Goal: Task Accomplishment & Management: Complete application form

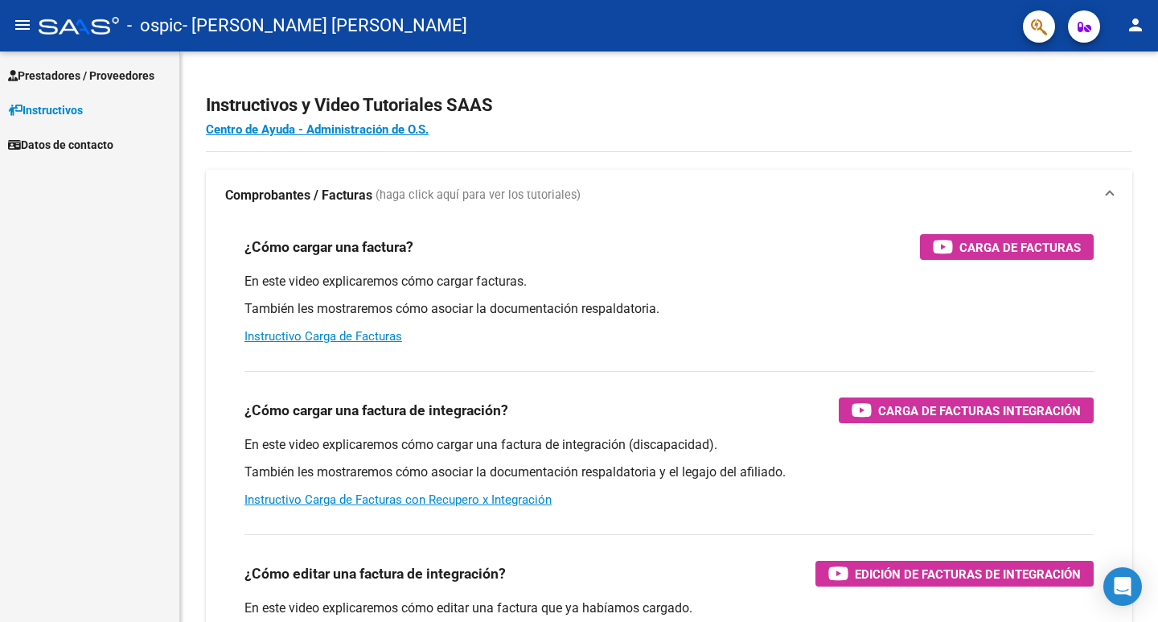
scroll to position [96, 0]
click at [96, 72] on span "Prestadores / Proveedores" at bounding box center [81, 76] width 146 height 18
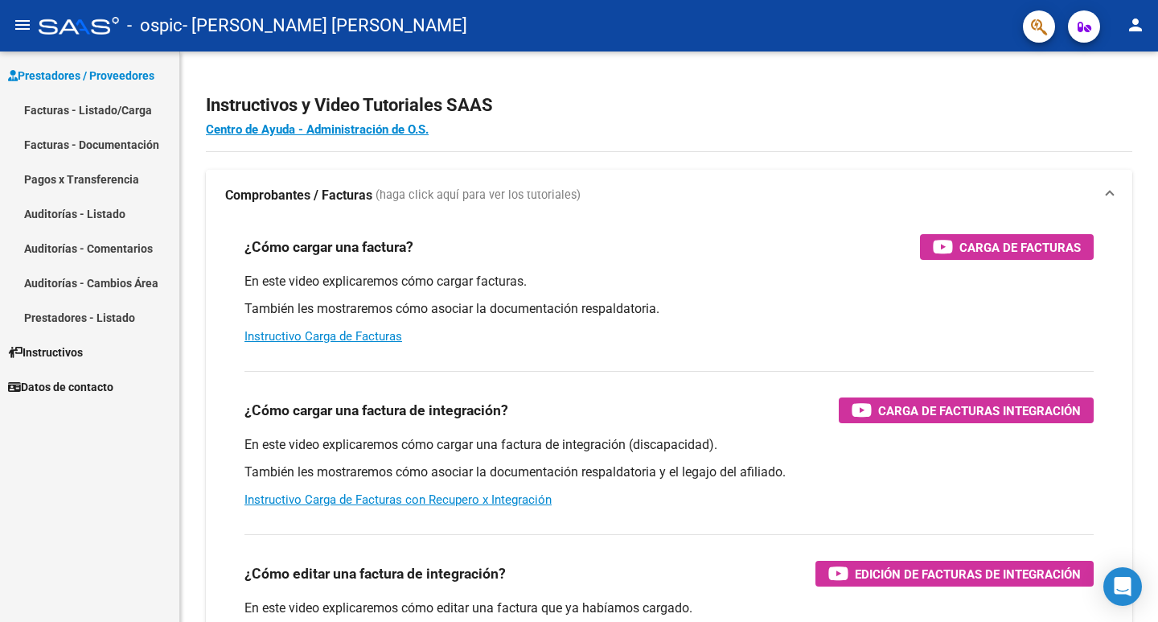
click at [101, 111] on link "Facturas - Listado/Carga" at bounding box center [89, 109] width 179 height 35
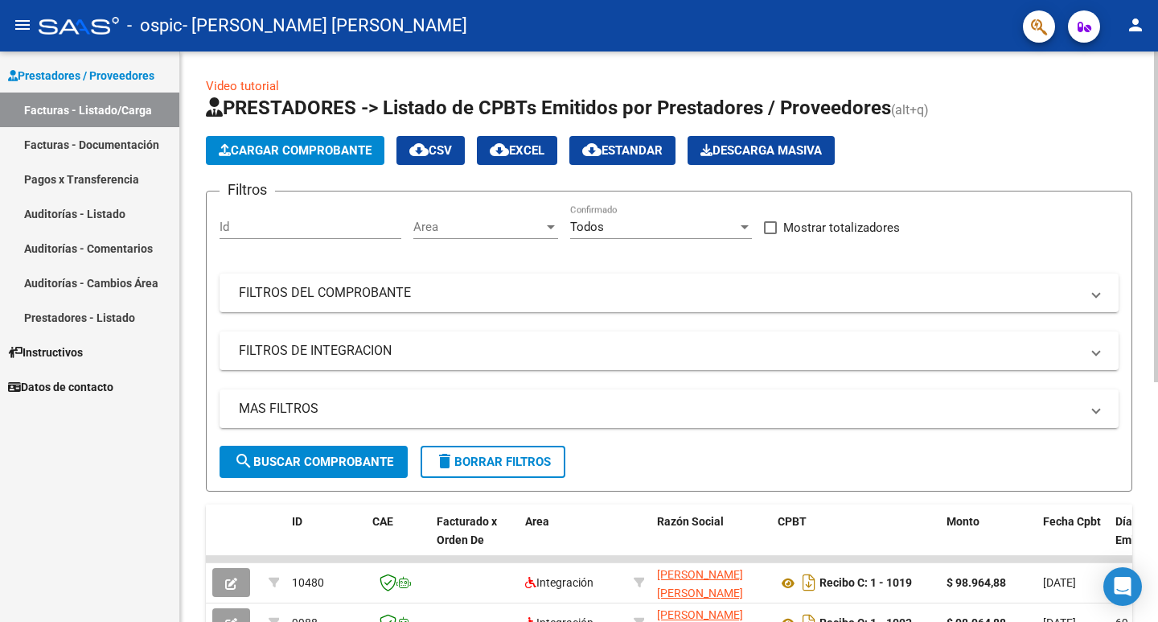
click at [337, 151] on span "Cargar Comprobante" at bounding box center [295, 150] width 153 height 14
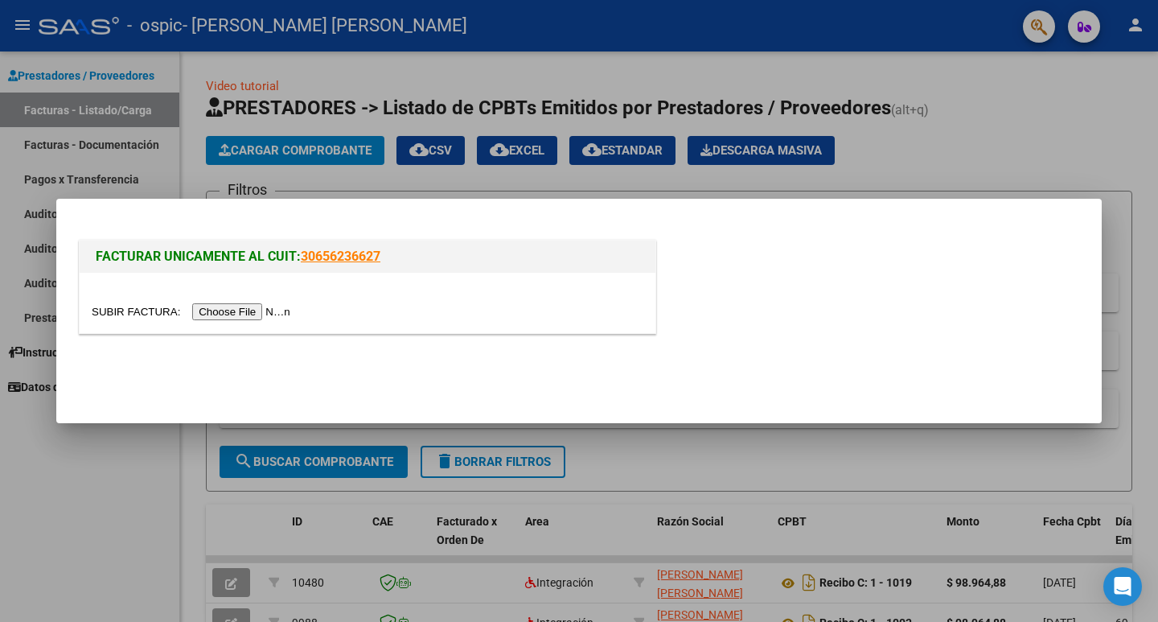
click at [266, 314] on input "file" at bounding box center [193, 311] width 203 height 17
click at [272, 314] on input "file" at bounding box center [193, 311] width 203 height 17
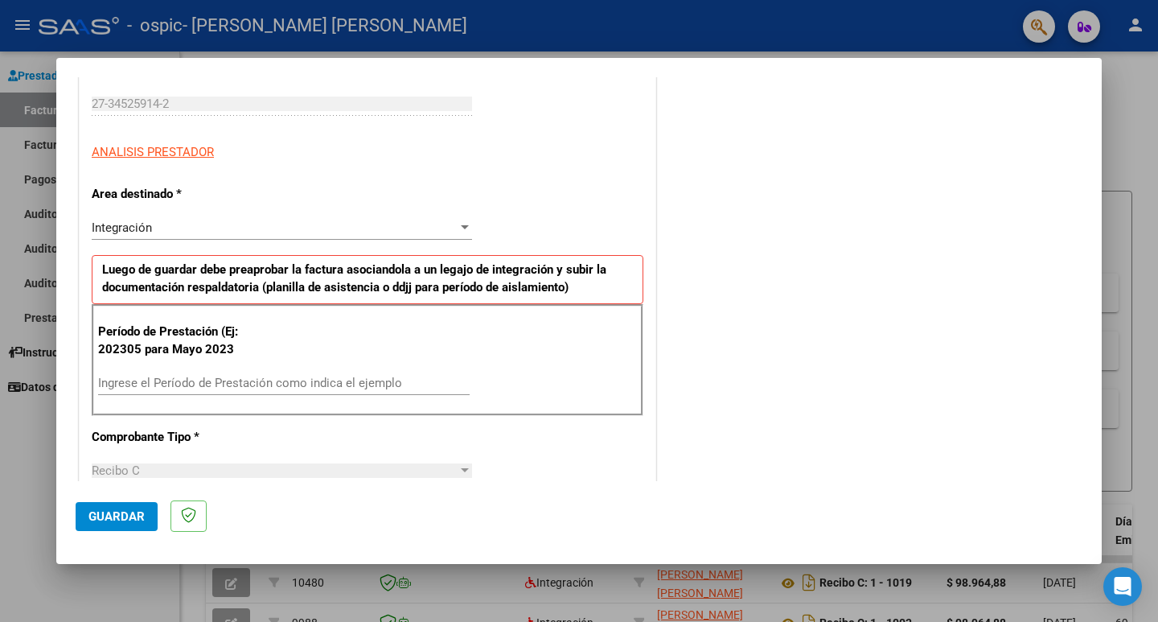
scroll to position [322, 0]
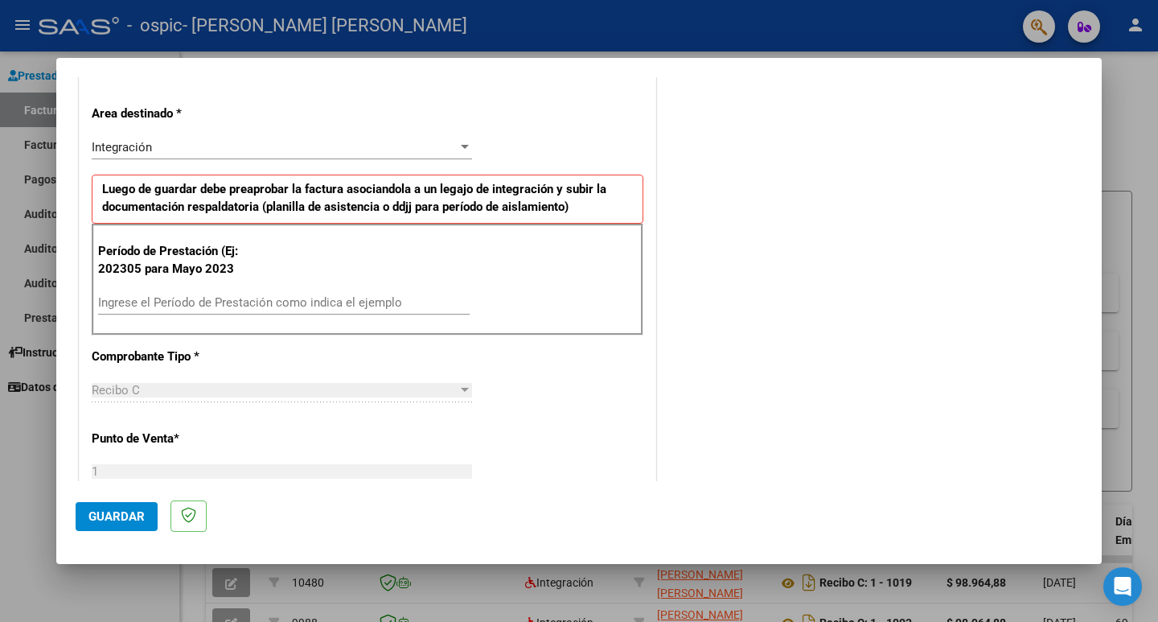
click at [218, 303] on input "Ingrese el Período de Prestación como indica el ejemplo" at bounding box center [283, 302] width 371 height 14
type input "202507"
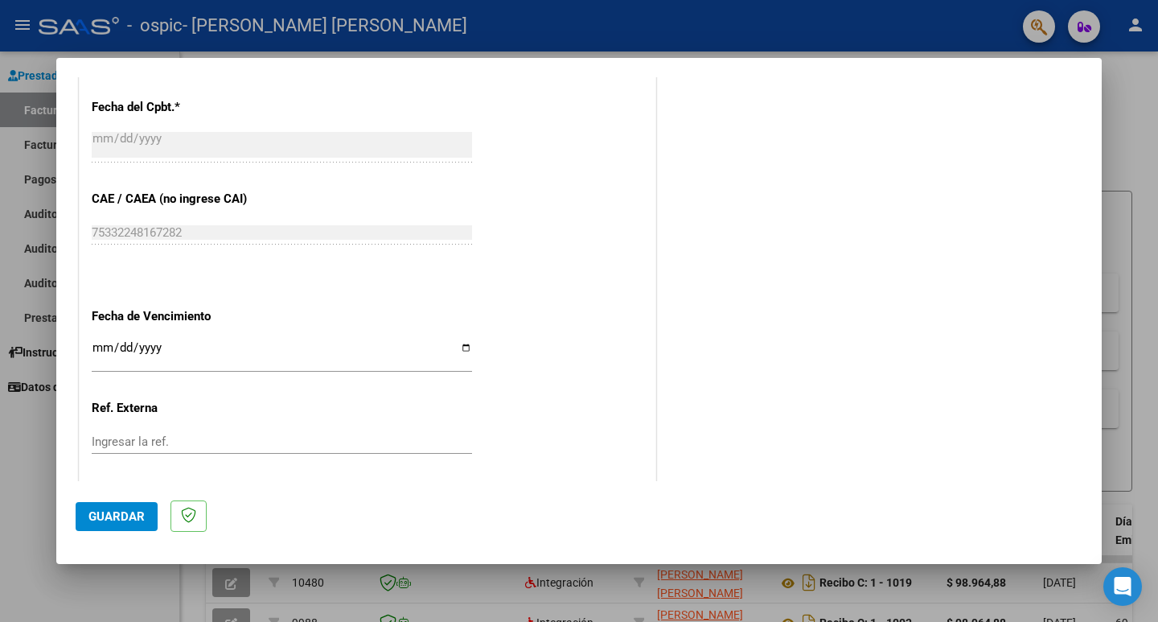
scroll to position [901, 0]
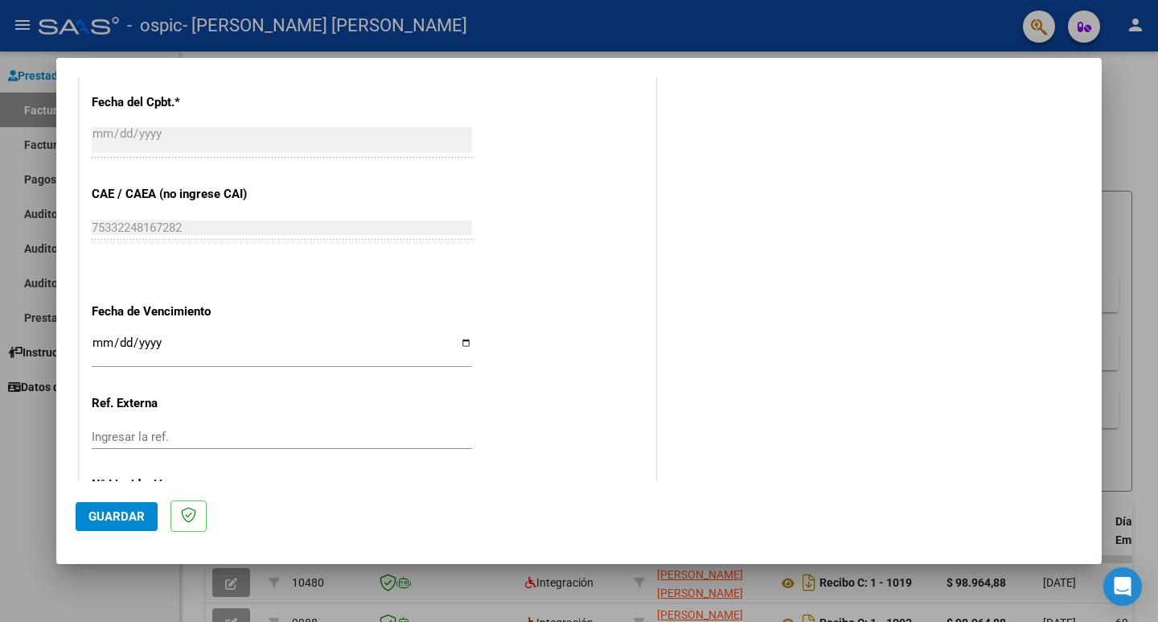
click at [99, 343] on input "Ingresar la fecha" at bounding box center [282, 349] width 380 height 26
type input "[DATE]"
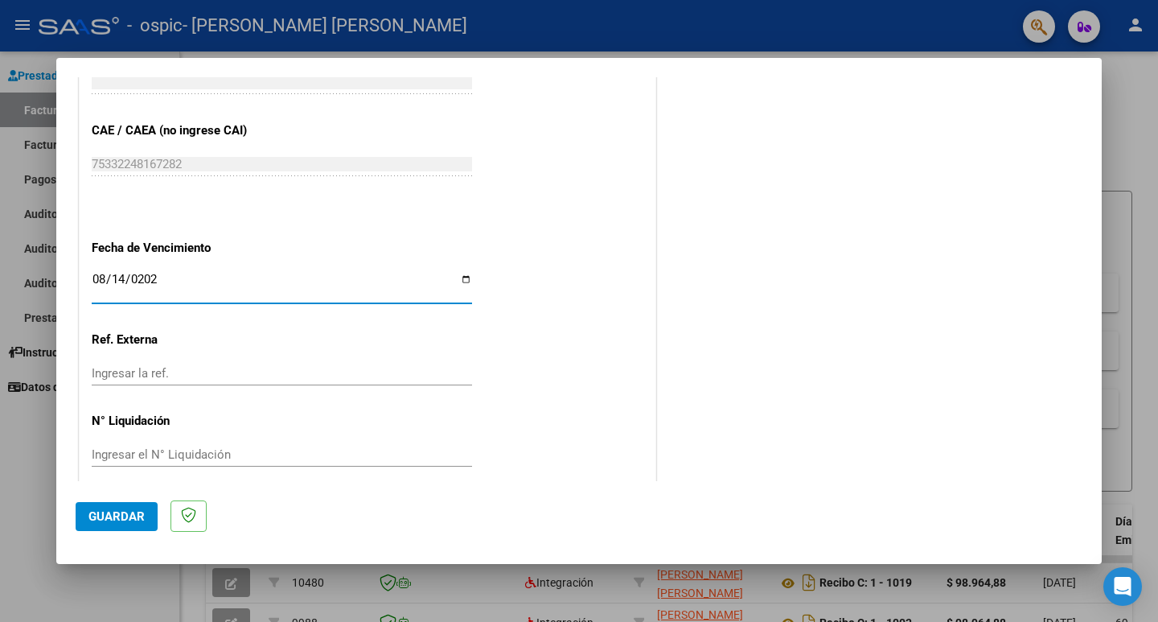
scroll to position [982, 0]
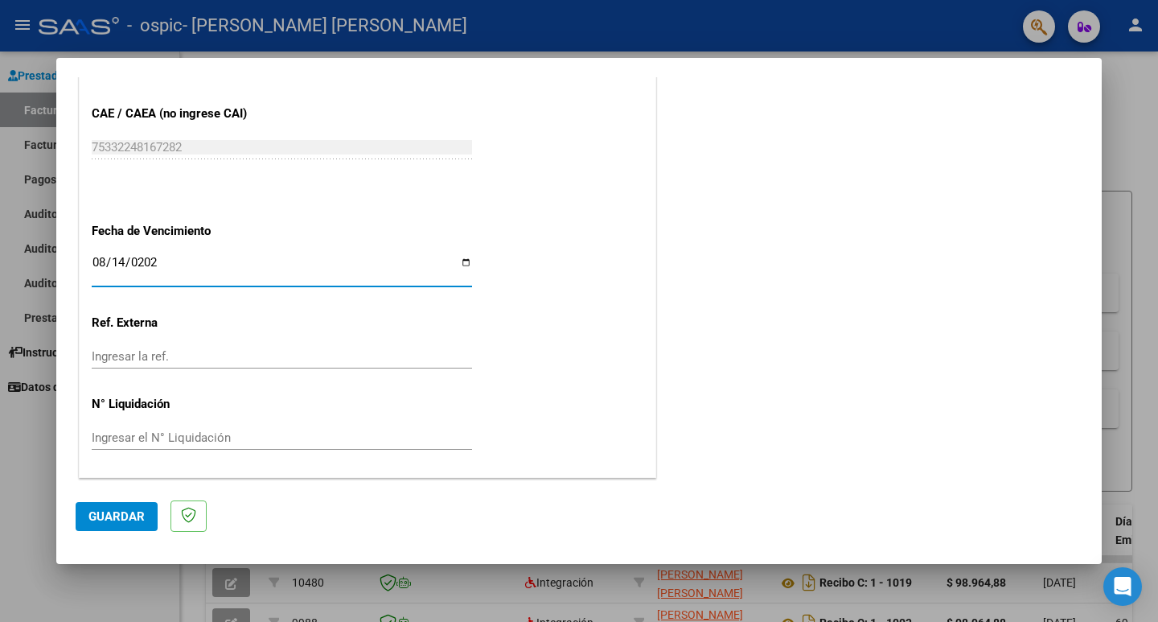
click at [96, 515] on span "Guardar" at bounding box center [116, 516] width 56 height 14
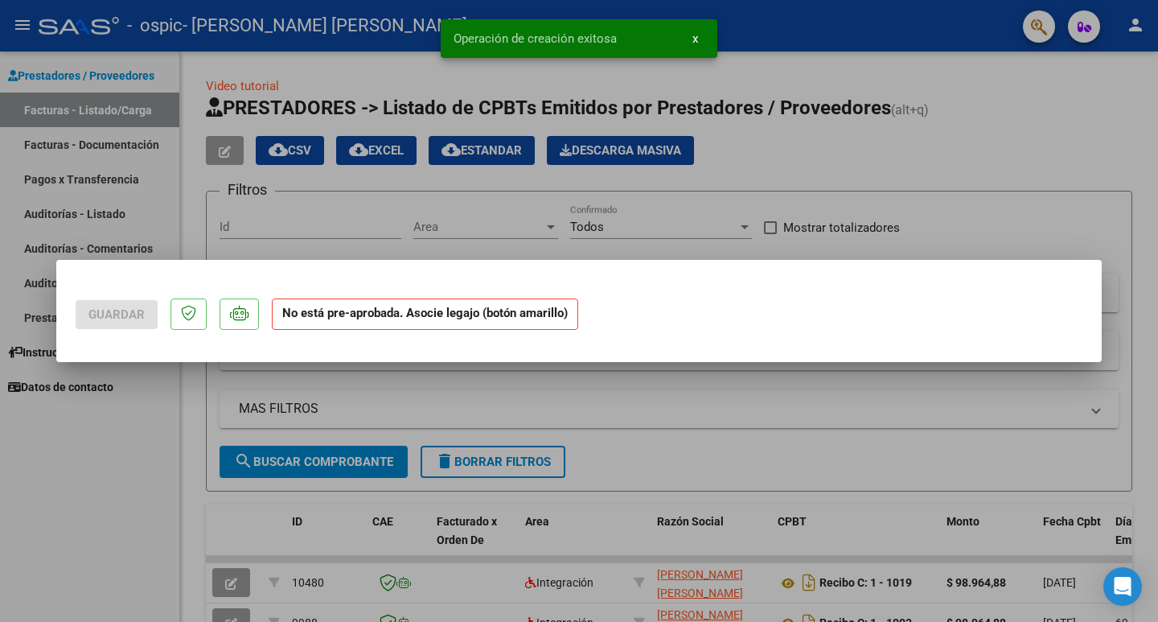
scroll to position [0, 0]
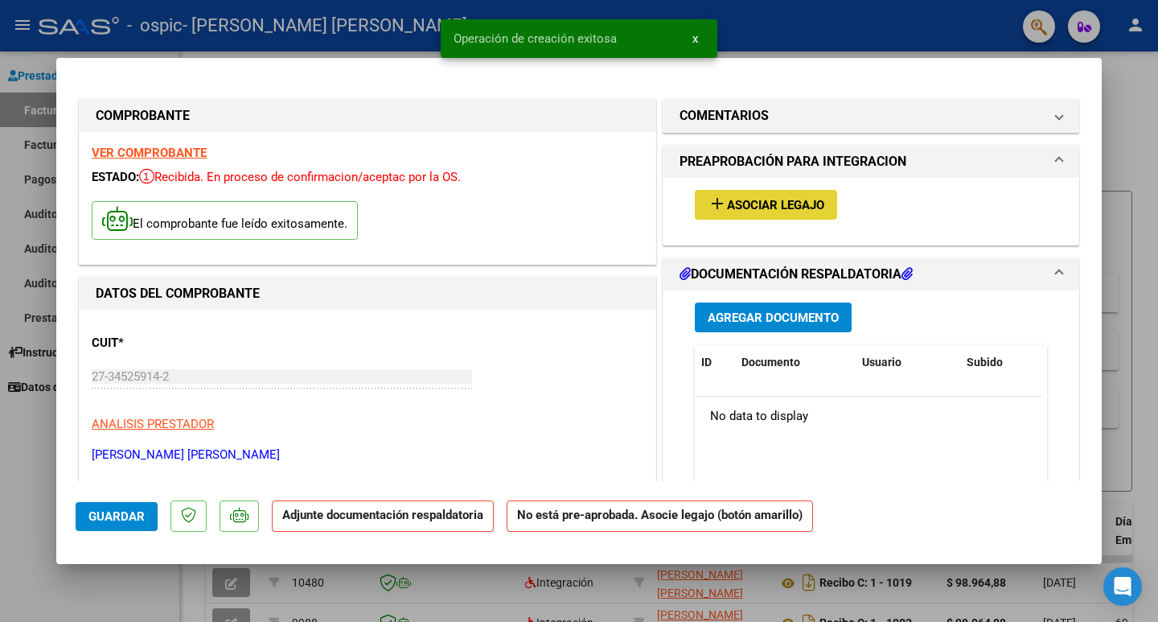
click at [778, 203] on span "Asociar Legajo" at bounding box center [775, 205] width 97 height 14
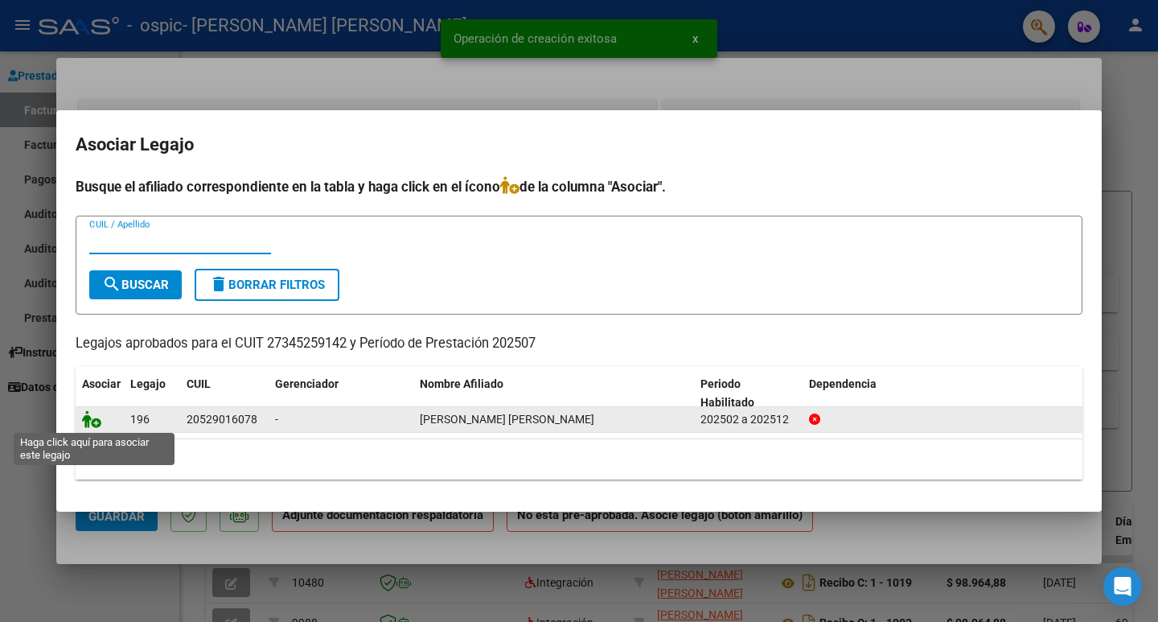
click at [91, 422] on icon at bounding box center [91, 419] width 19 height 18
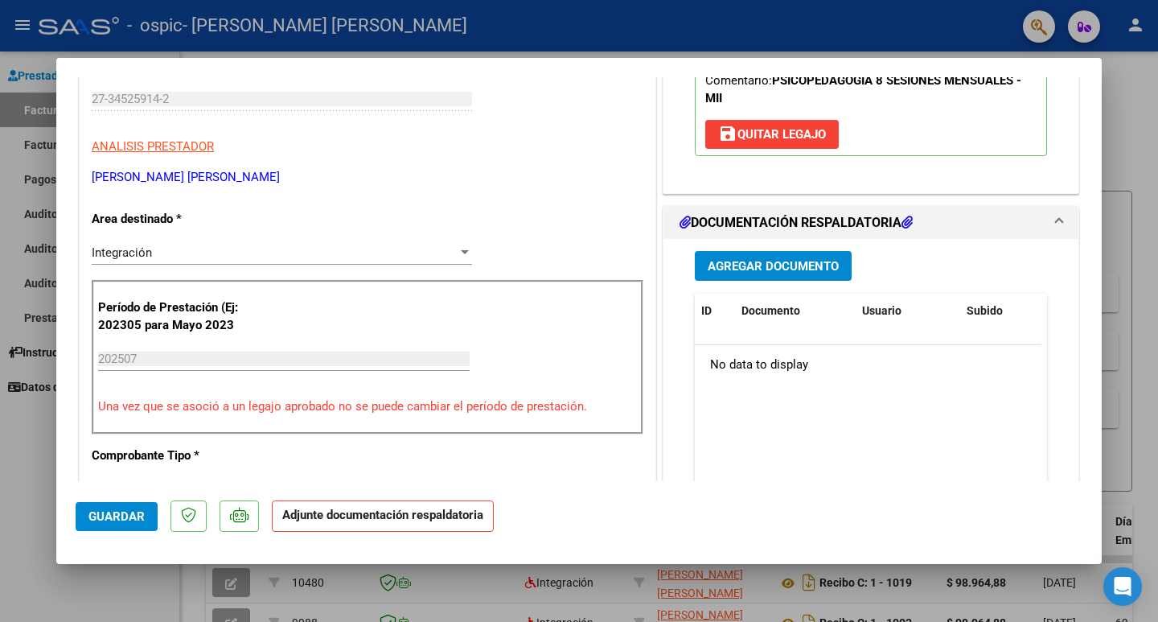
scroll to position [322, 0]
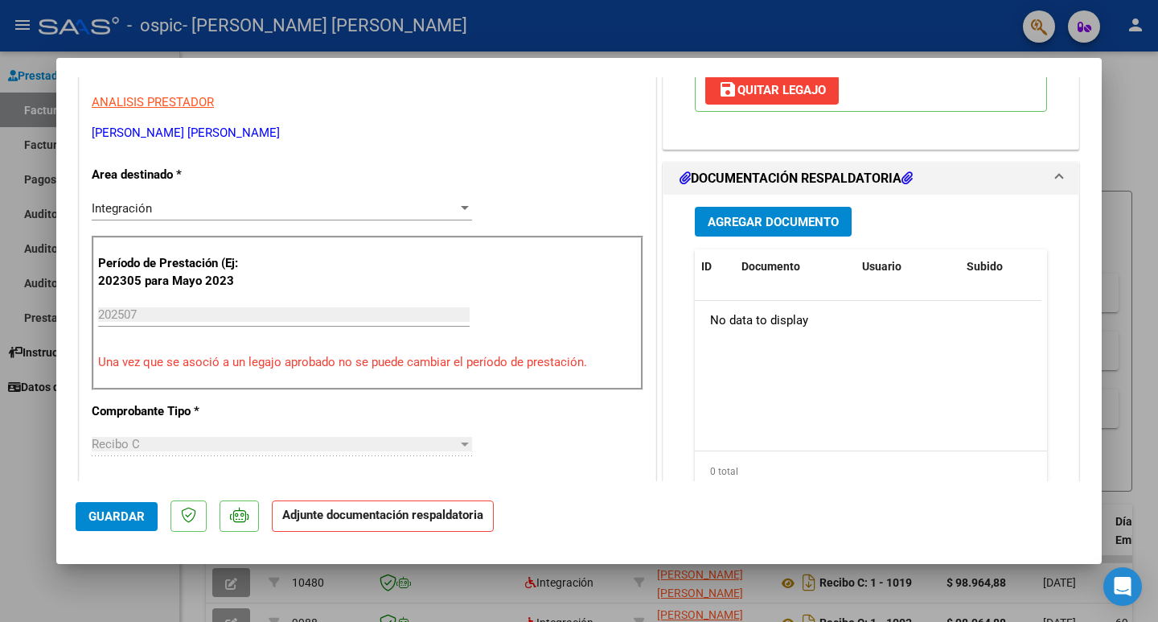
click at [794, 225] on span "Agregar Documento" at bounding box center [773, 222] width 131 height 14
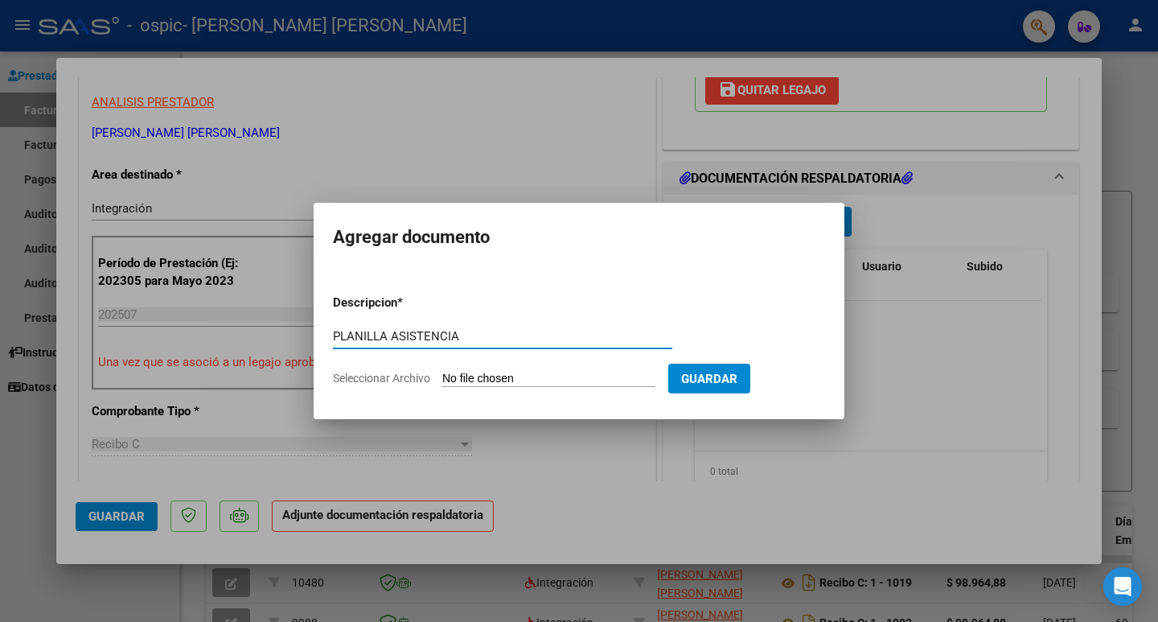
type input "PLANILLA ASISTENCIA"
click at [544, 381] on input "Seleccionar Archivo" at bounding box center [548, 378] width 213 height 15
type input "C:\fakepath\[PERSON_NAME].pdf"
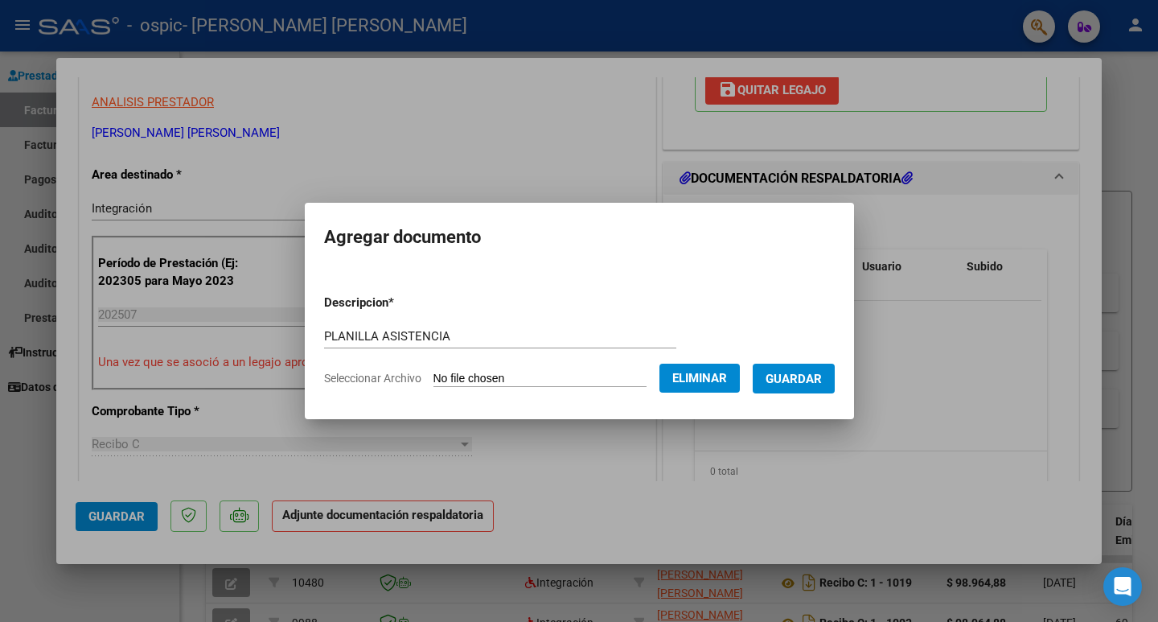
click at [794, 378] on span "Guardar" at bounding box center [793, 378] width 56 height 14
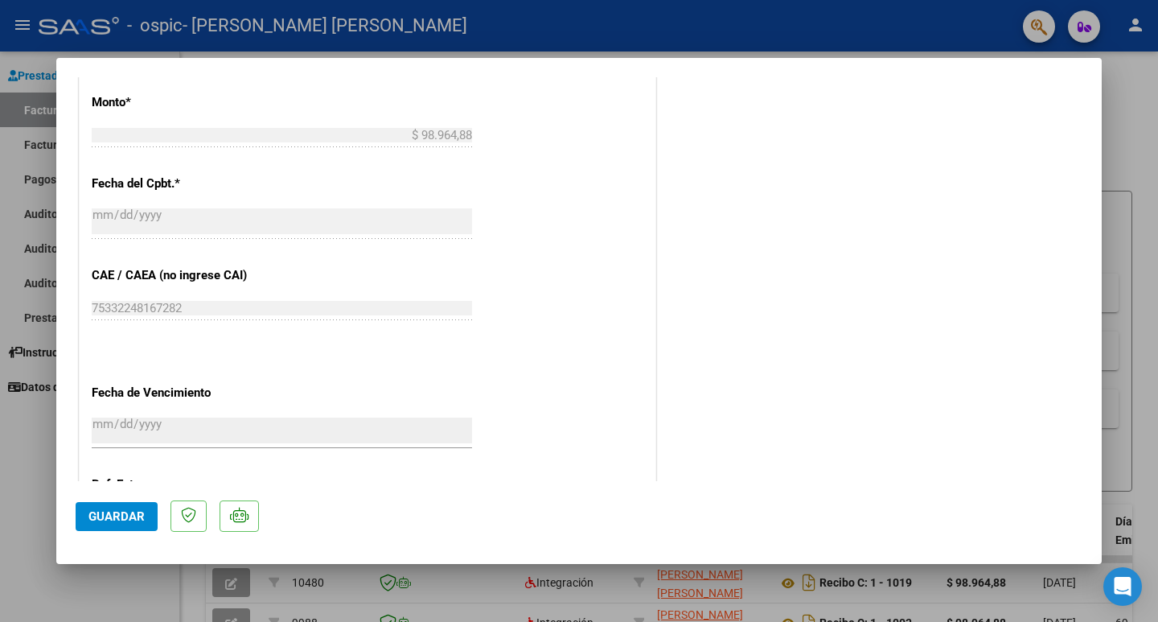
scroll to position [1036, 0]
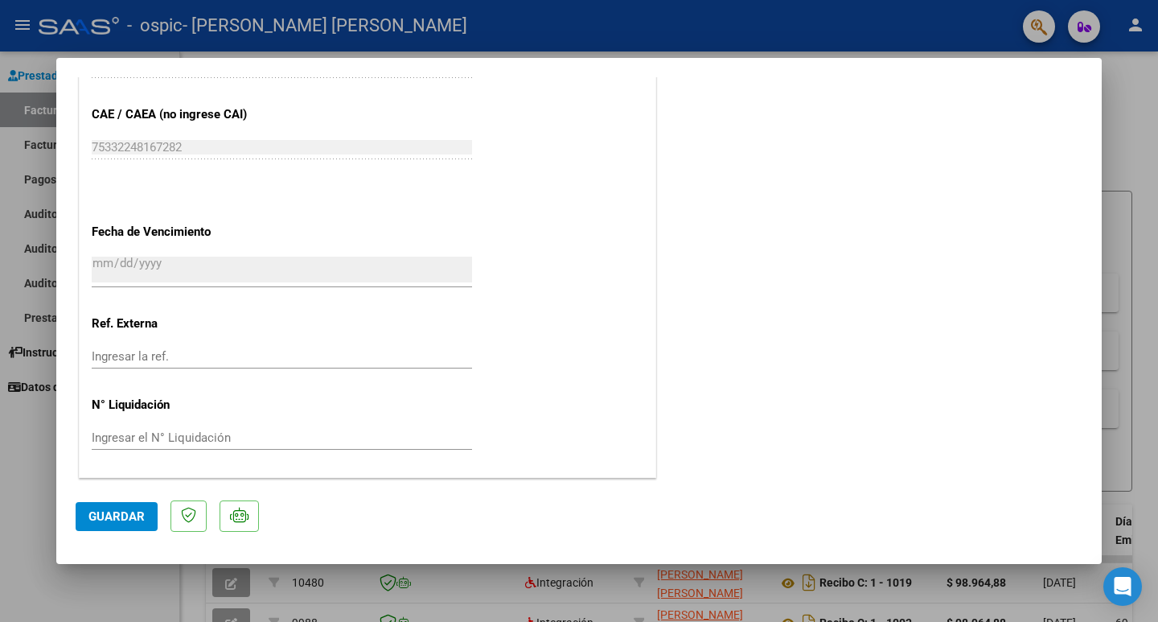
click at [111, 520] on span "Guardar" at bounding box center [116, 516] width 56 height 14
click at [116, 521] on span "Guardar" at bounding box center [116, 516] width 56 height 14
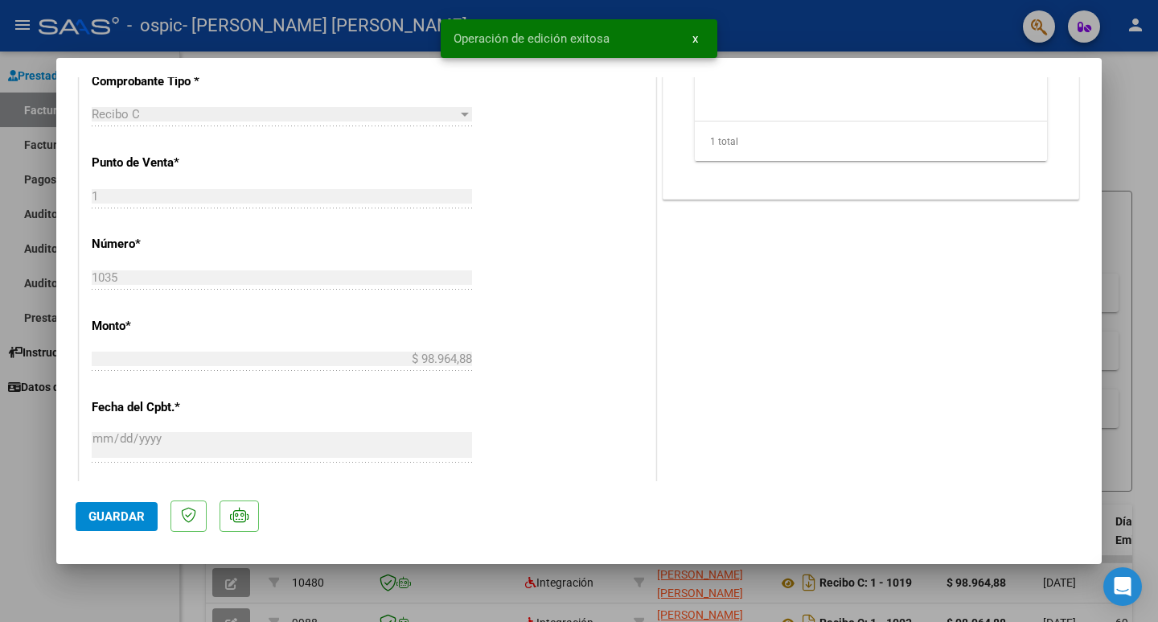
scroll to position [634, 0]
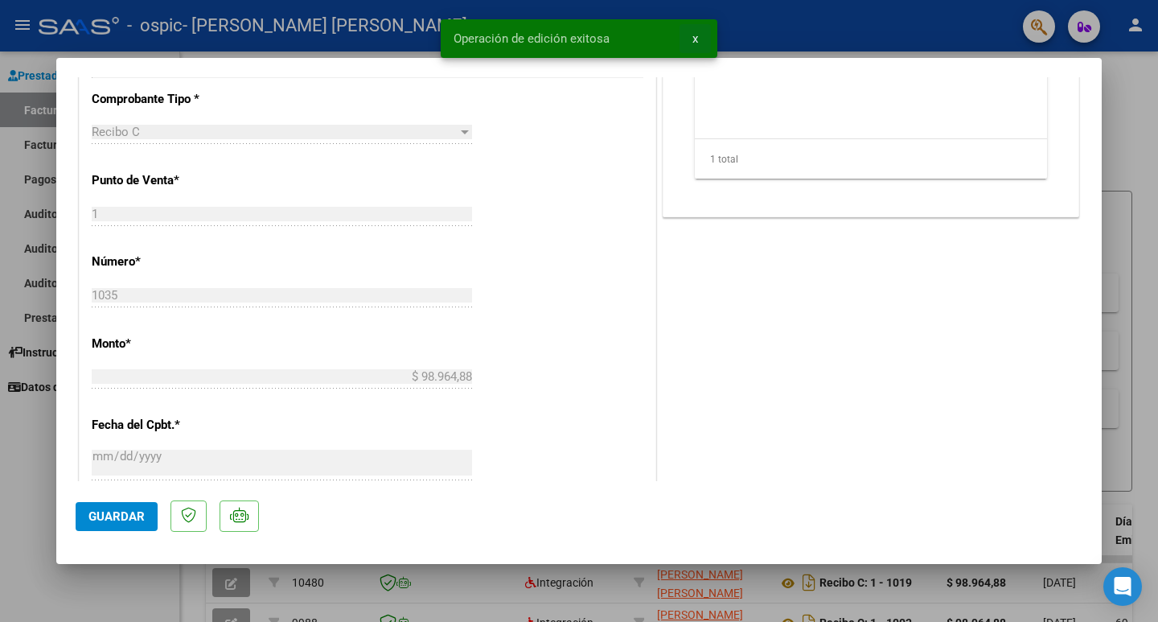
click at [698, 39] on button "x" at bounding box center [694, 38] width 31 height 29
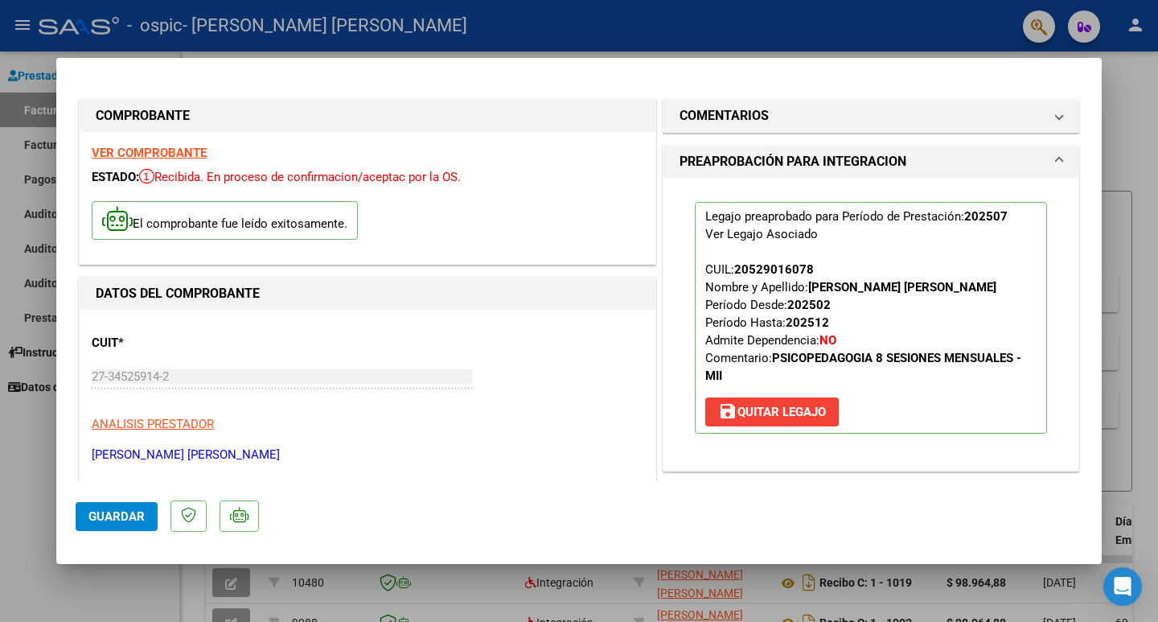
scroll to position [241, 0]
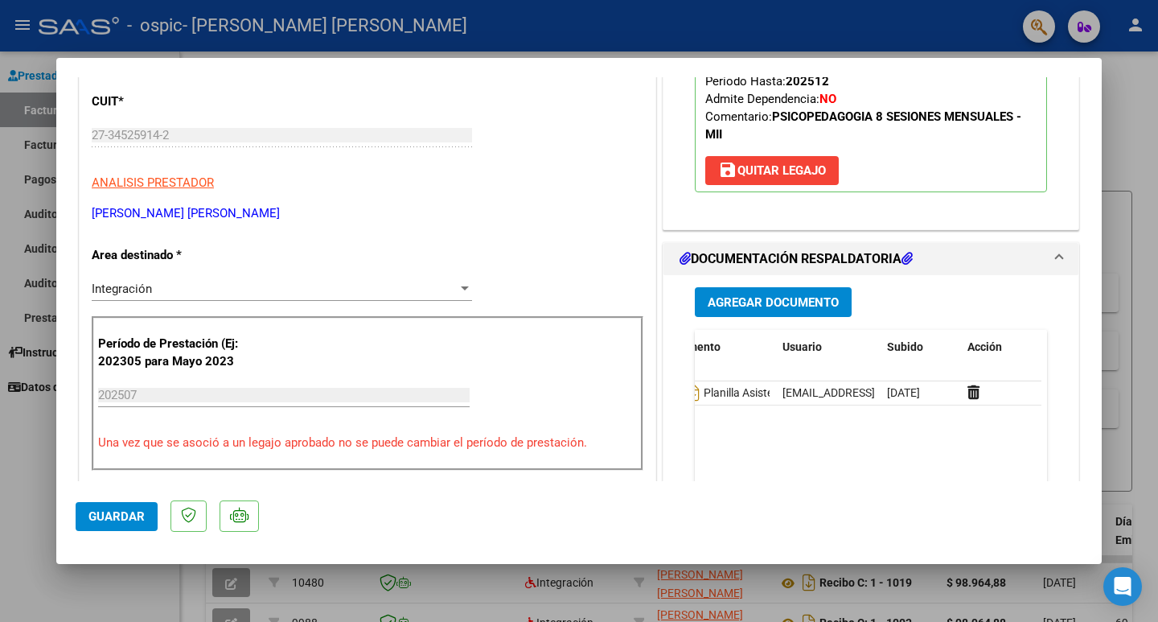
click at [908, 257] on icon at bounding box center [906, 258] width 11 height 13
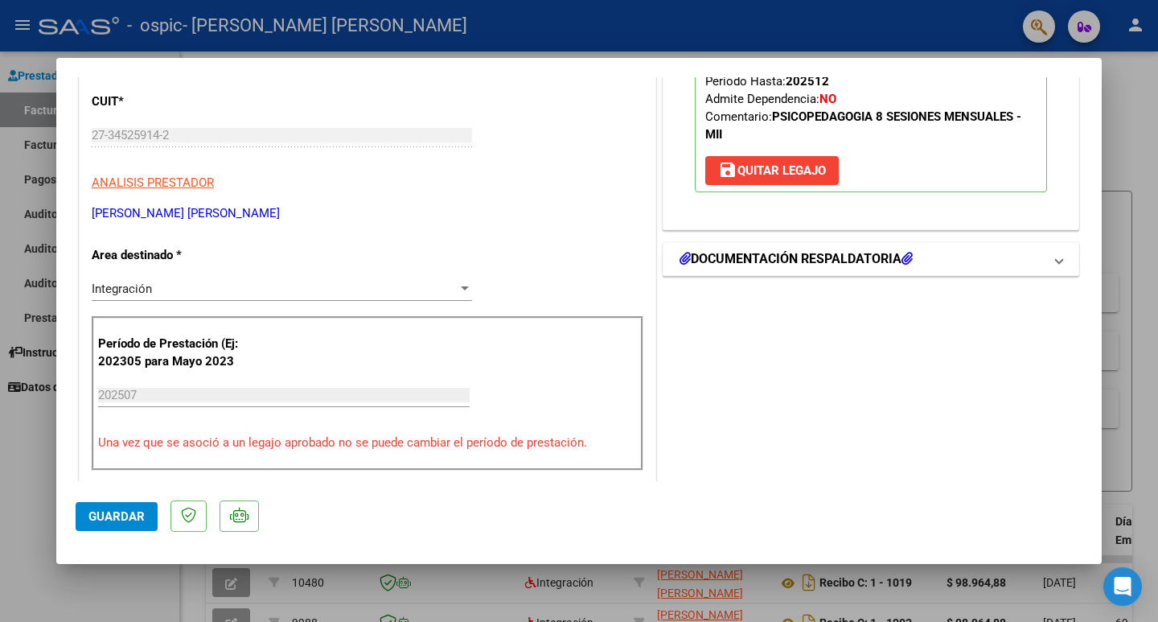
click at [908, 257] on icon at bounding box center [906, 258] width 11 height 13
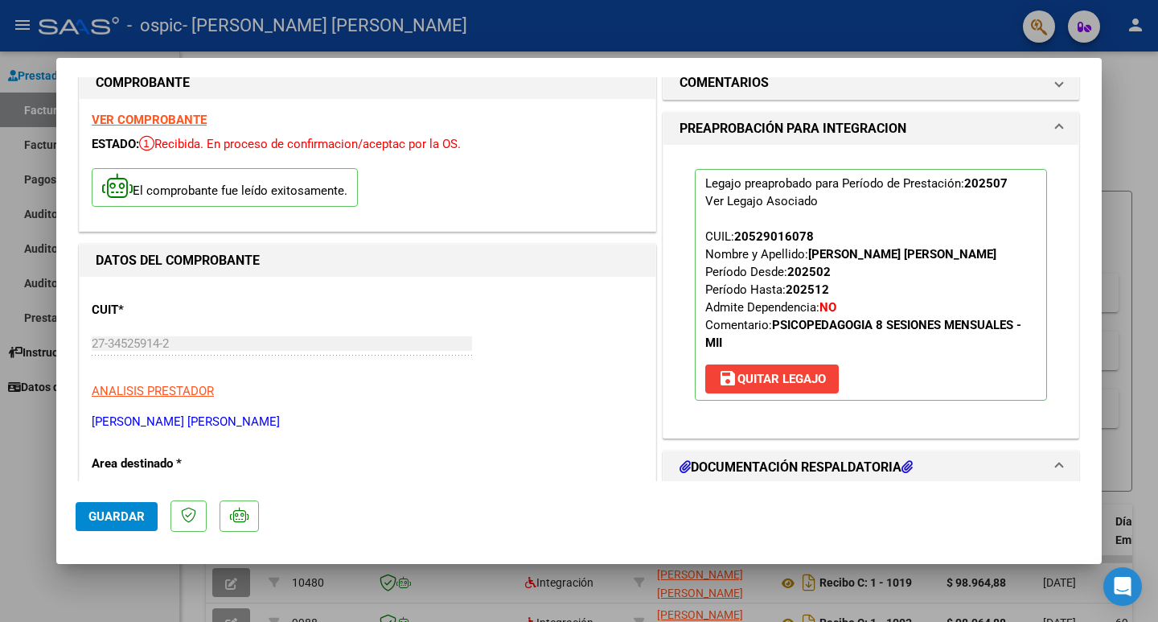
scroll to position [0, 0]
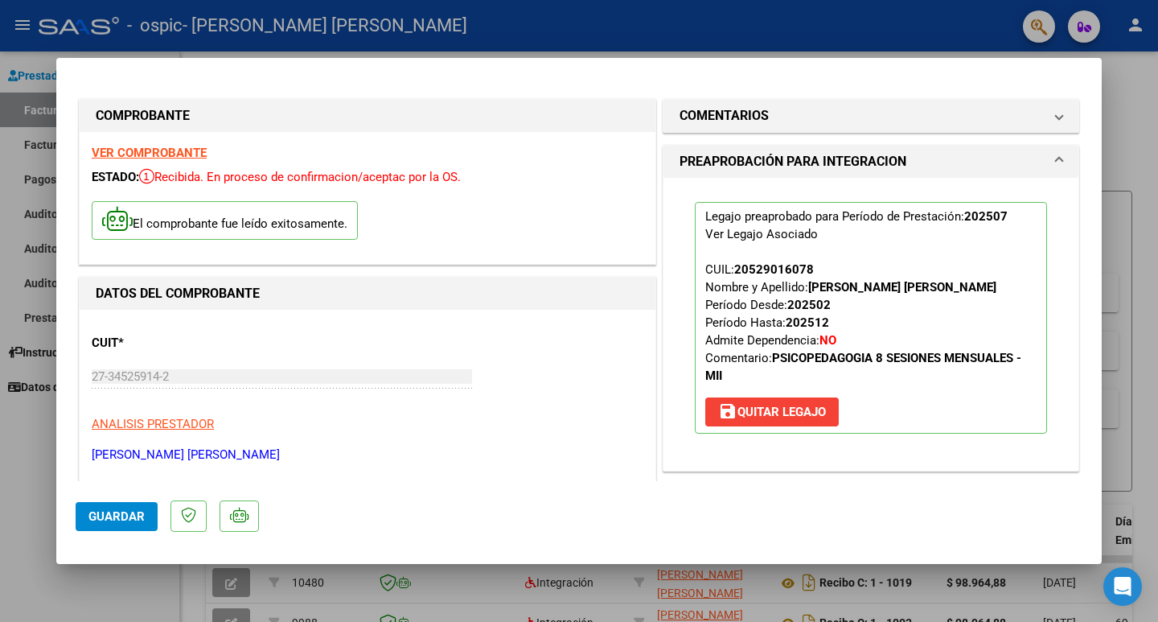
click at [709, 23] on div at bounding box center [579, 311] width 1158 height 622
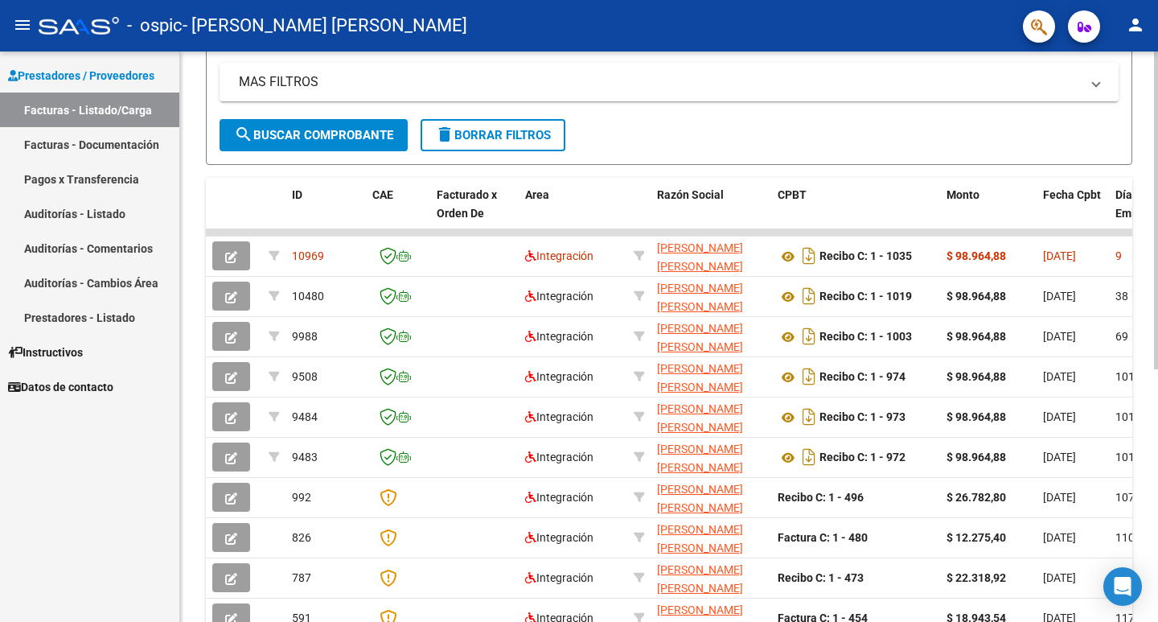
scroll to position [384, 0]
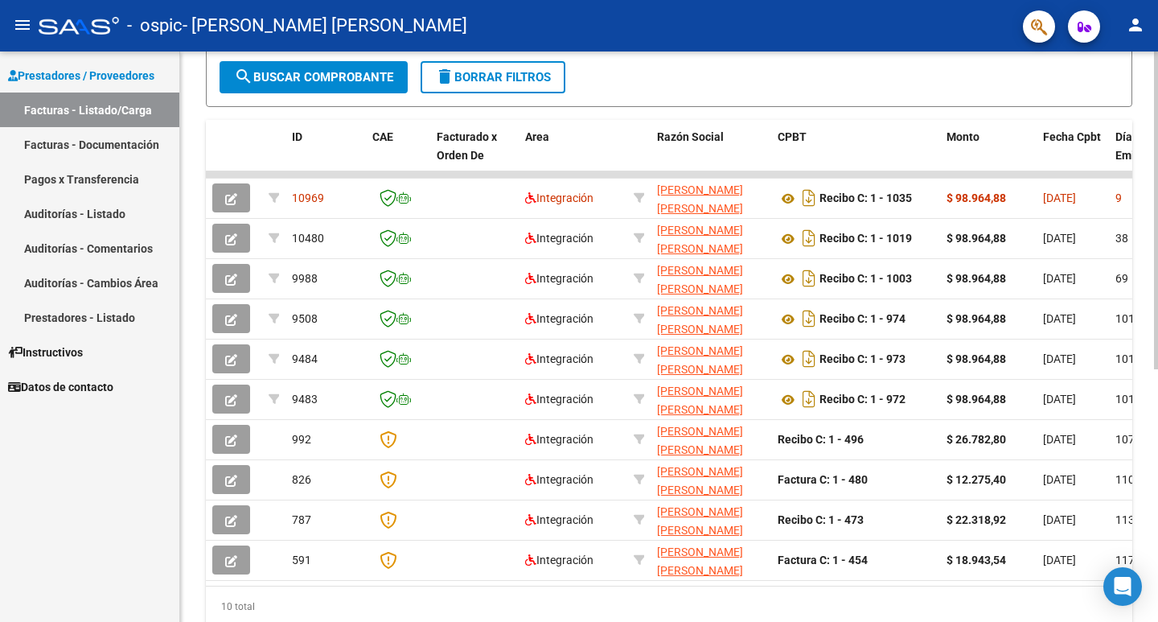
click at [1157, 299] on div at bounding box center [1156, 431] width 4 height 318
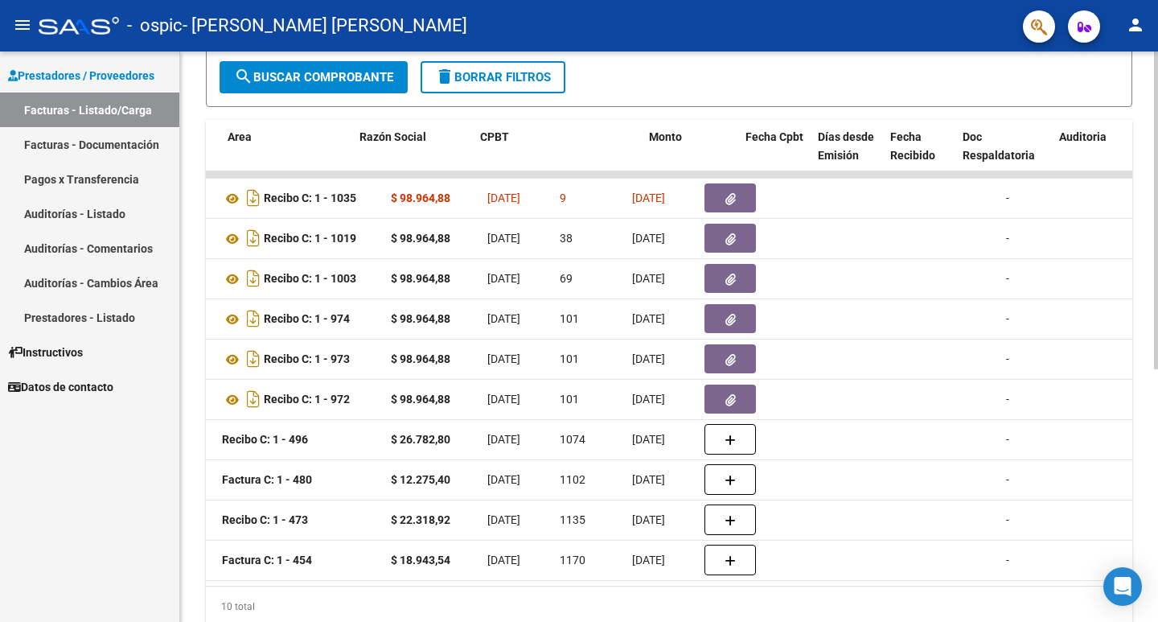
scroll to position [0, 298]
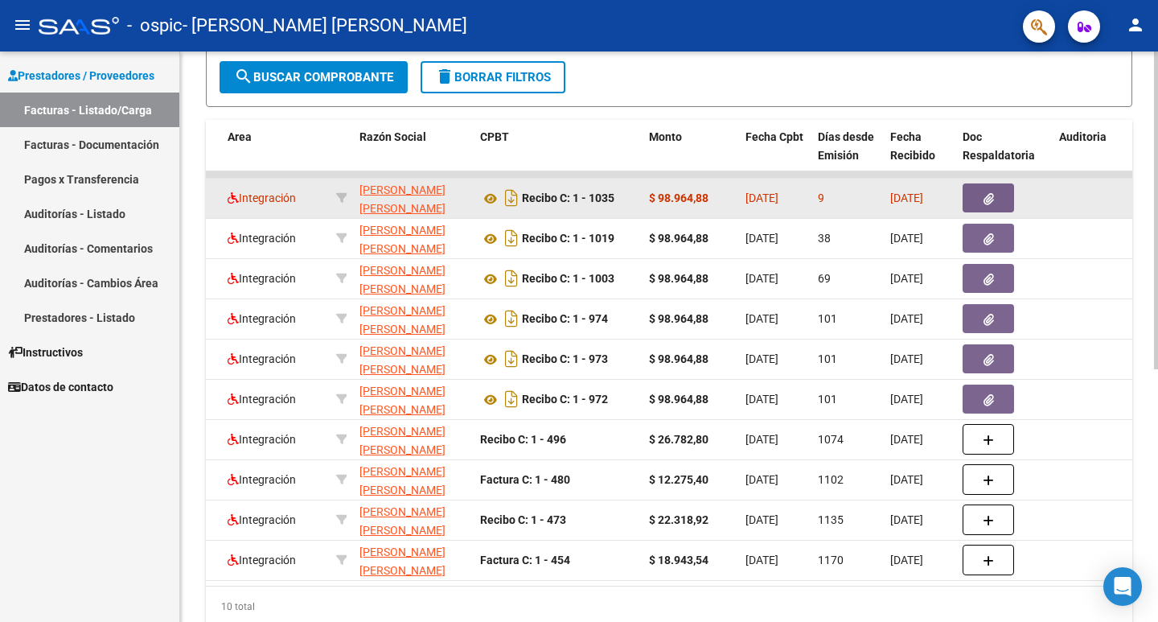
click at [989, 197] on icon "button" at bounding box center [988, 199] width 10 height 12
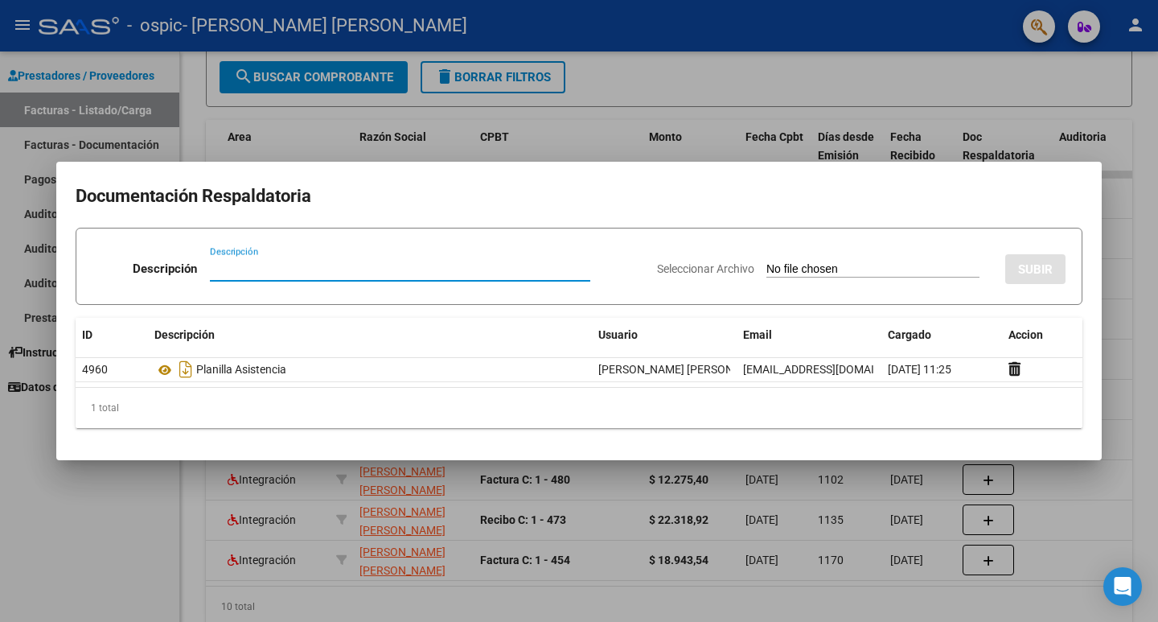
click at [1125, 240] on div at bounding box center [579, 311] width 1158 height 622
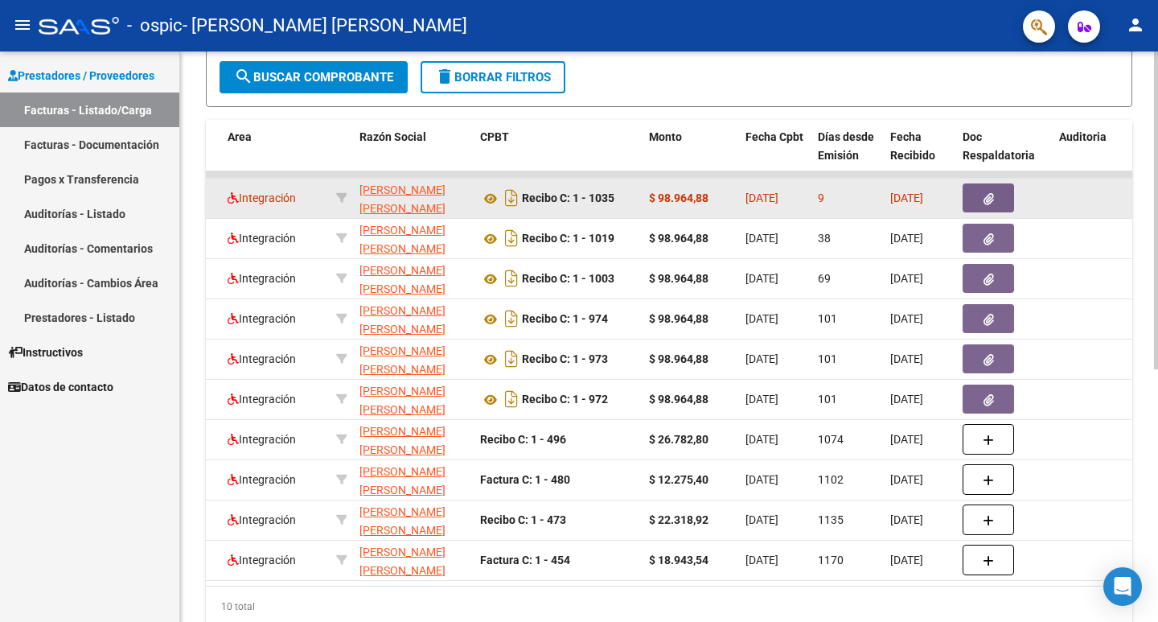
click at [989, 188] on button "button" at bounding box center [987, 197] width 51 height 29
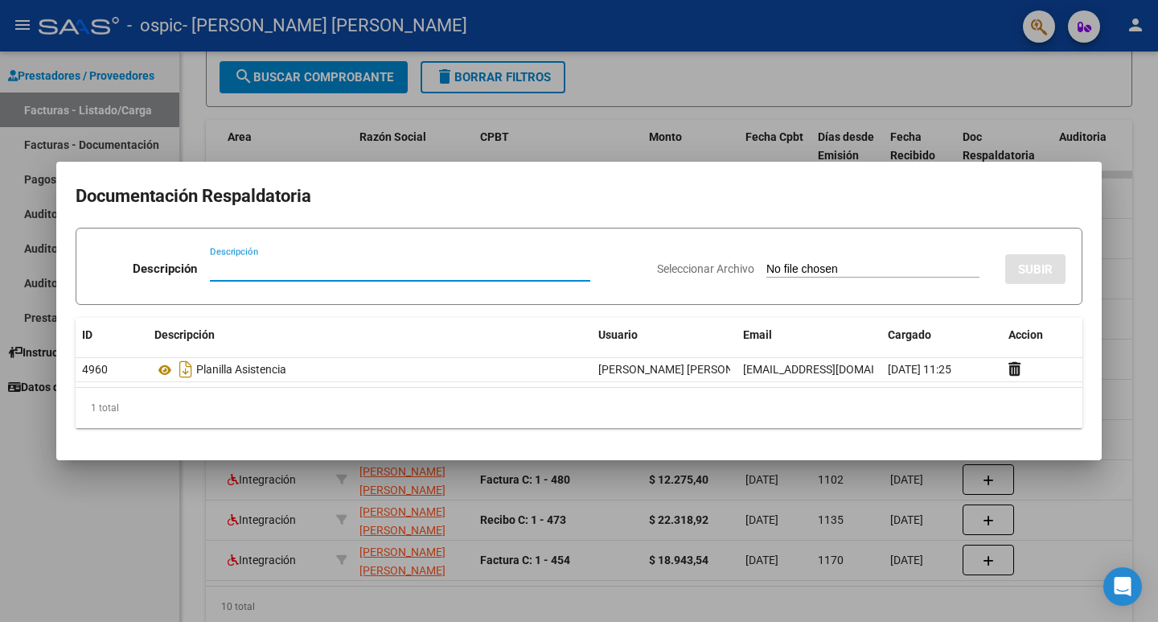
click at [1128, 211] on div at bounding box center [579, 311] width 1158 height 622
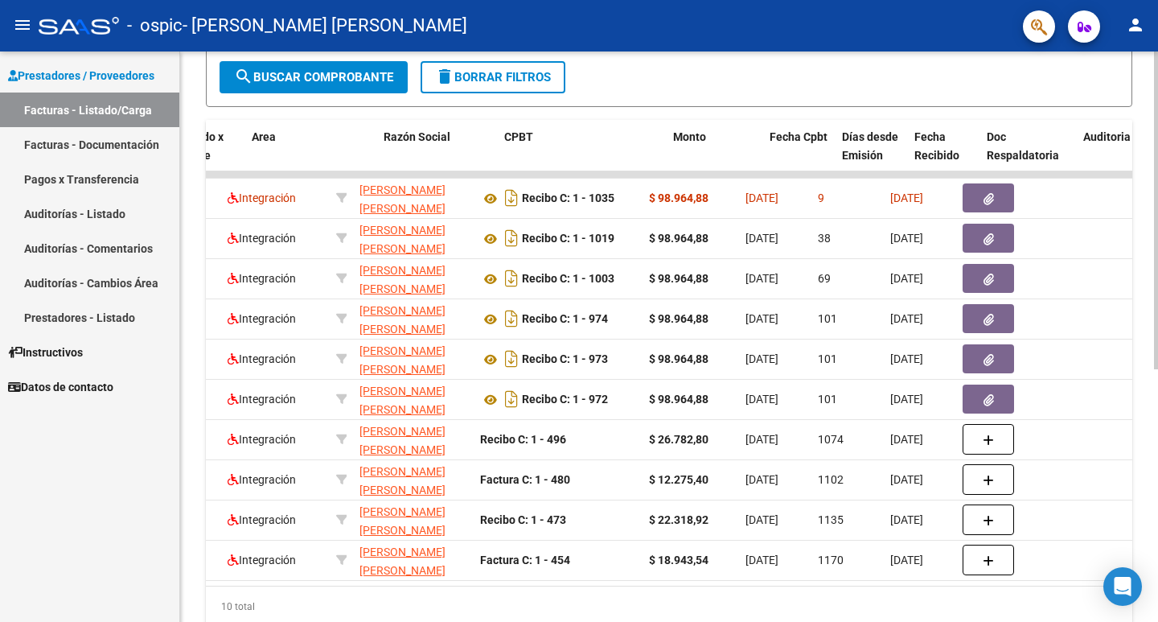
scroll to position [0, 0]
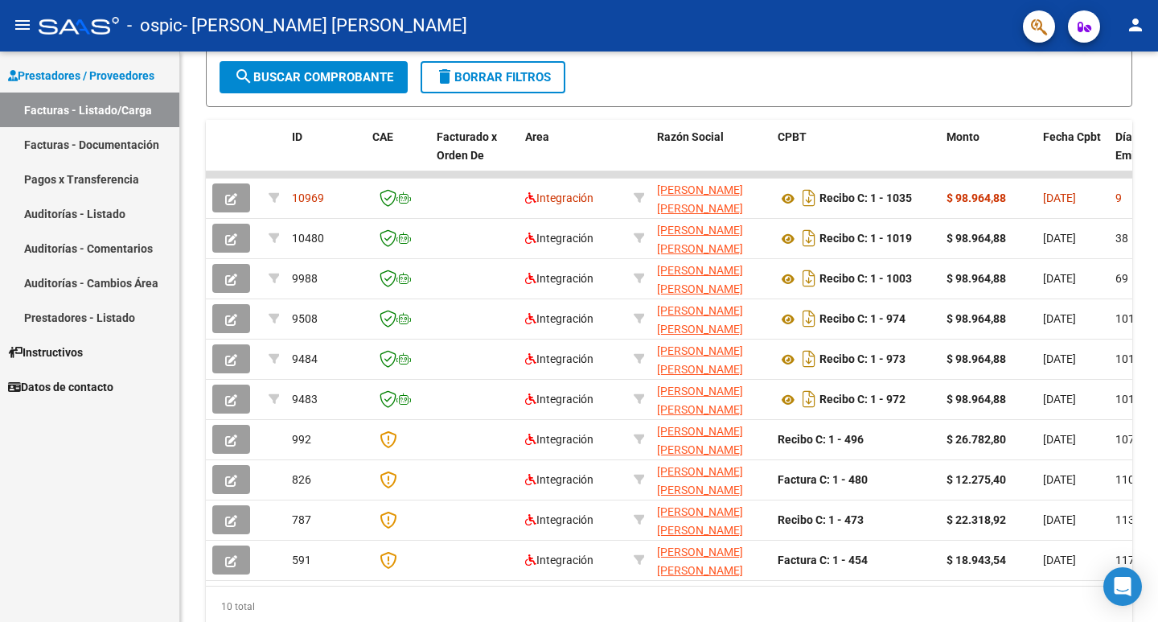
click at [1138, 20] on mat-icon "person" at bounding box center [1135, 24] width 19 height 19
click at [1101, 107] on button "exit_to_app Salir" at bounding box center [1102, 106] width 98 height 39
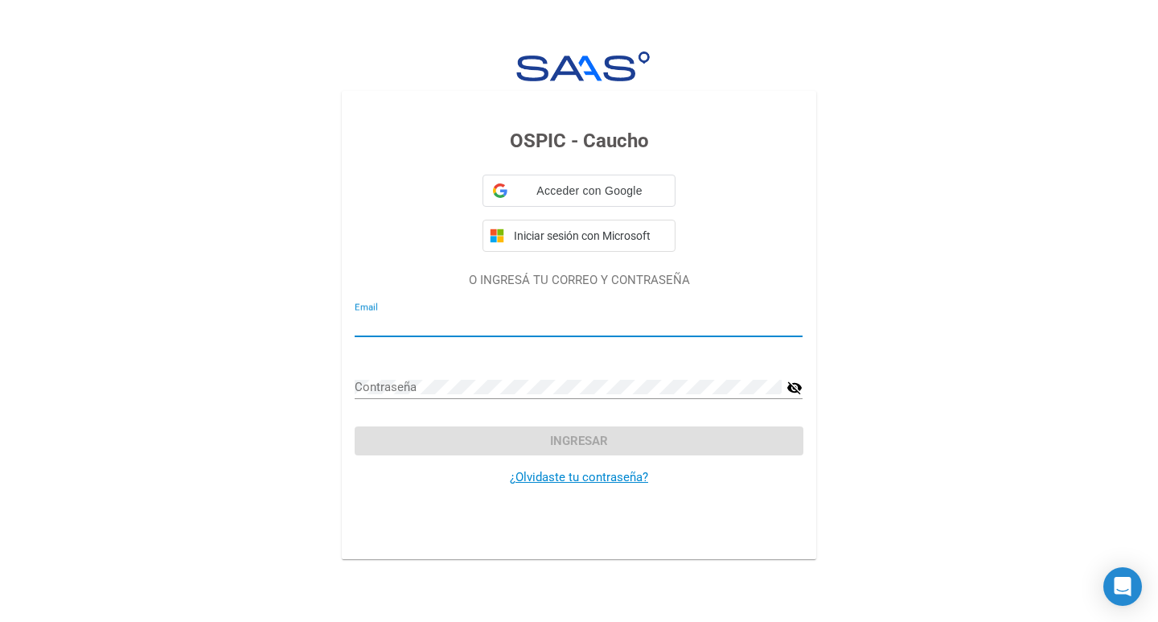
type input "[EMAIL_ADDRESS][DOMAIN_NAME]"
